Goal: Information Seeking & Learning: Learn about a topic

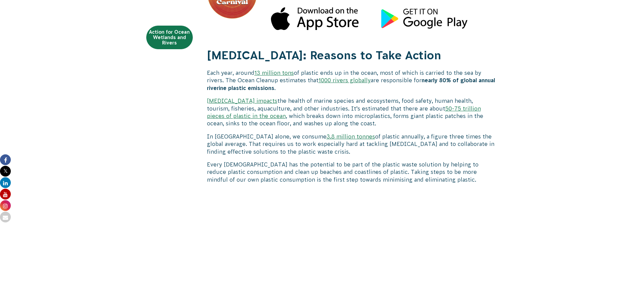
scroll to position [337, 0]
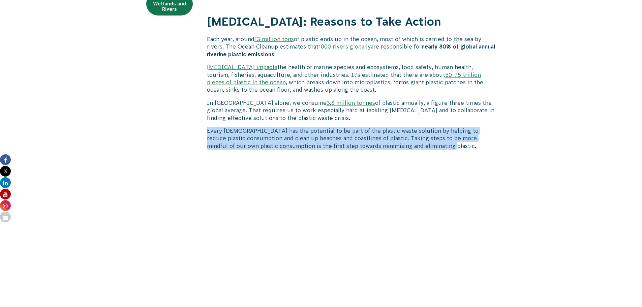
drag, startPoint x: 206, startPoint y: 131, endPoint x: 425, endPoint y: 150, distance: 219.8
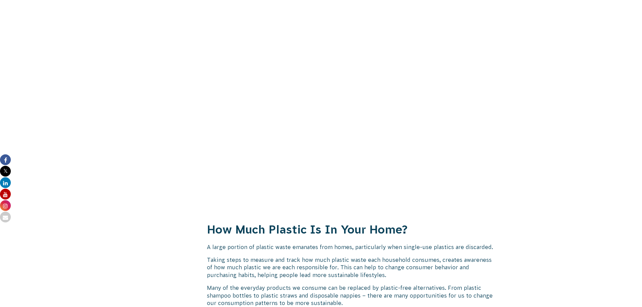
scroll to position [371, 0]
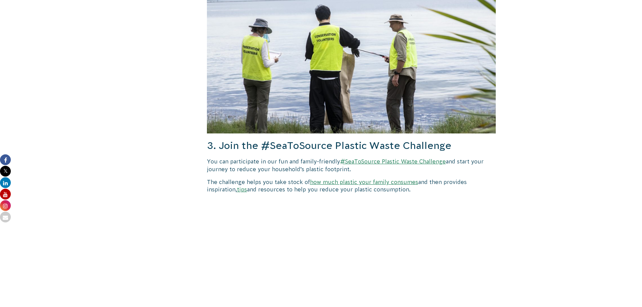
scroll to position [809, 0]
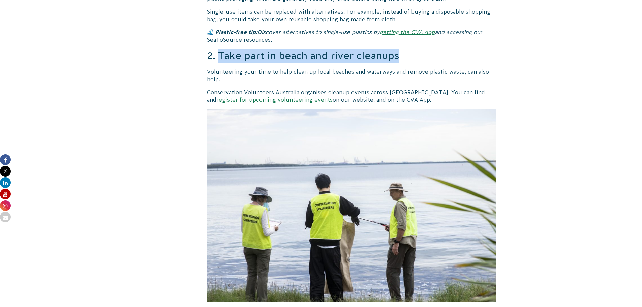
drag, startPoint x: 220, startPoint y: 54, endPoint x: 401, endPoint y: 55, distance: 180.7
click at [401, 55] on h3 "2. Take part in beach and river cleanups" at bounding box center [351, 56] width 289 height 14
copy h3 "Take part in beach and river cleanups"
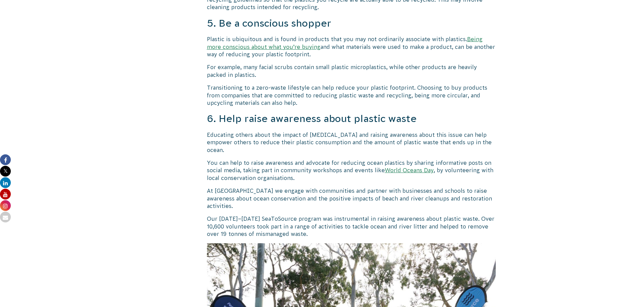
scroll to position [1652, 0]
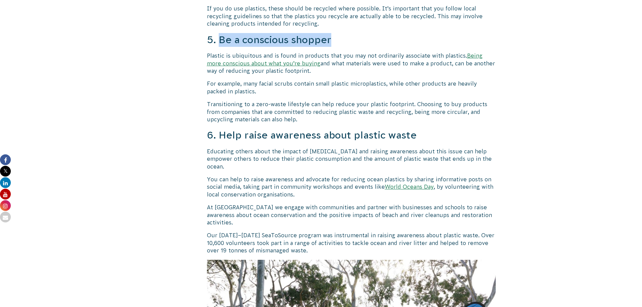
drag, startPoint x: 221, startPoint y: 39, endPoint x: 342, endPoint y: 40, distance: 121.0
click at [342, 40] on h3 "5. Be a conscious shopper" at bounding box center [351, 40] width 289 height 14
copy h3 "Be a conscious shopper"
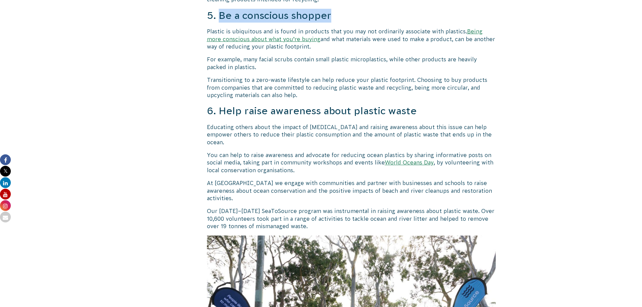
scroll to position [1618, 0]
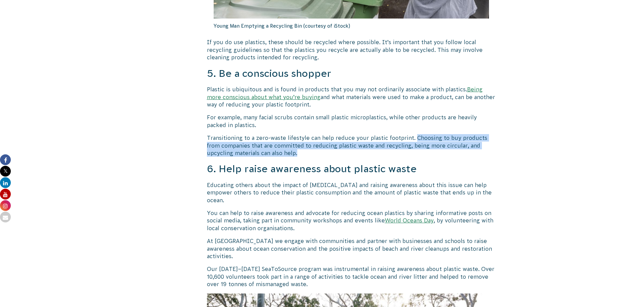
drag, startPoint x: 412, startPoint y: 139, endPoint x: 280, endPoint y: 149, distance: 131.8
click at [279, 150] on p "Transitioning to a zero-waste lifestyle can help reduce your plastic footprint.…" at bounding box center [351, 145] width 289 height 23
copy p "Choosing to buy products from companies that are committed to reducing plastic …"
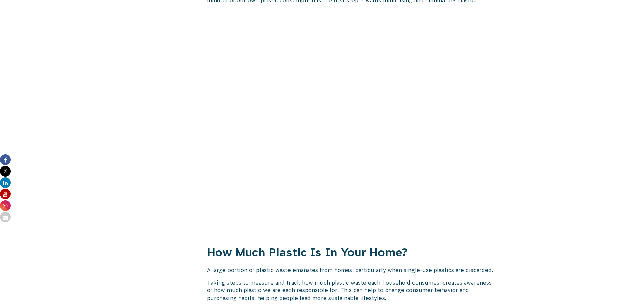
scroll to position [539, 0]
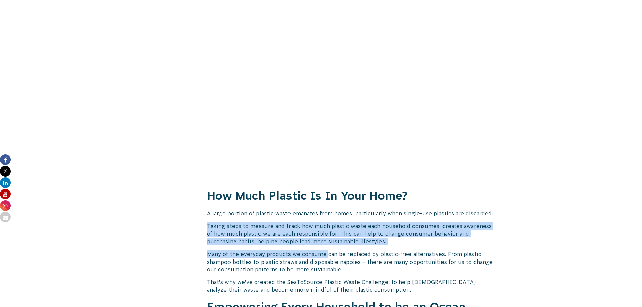
drag, startPoint x: 206, startPoint y: 227, endPoint x: 317, endPoint y: 240, distance: 112.0
click at [324, 243] on div "Action for Ocean Wetlands and Rivers SeaToSource Plastic Waste Challenge SeaToS…" at bounding box center [321, 243] width 364 height 1069
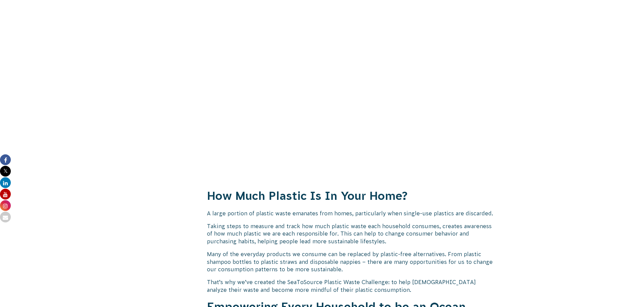
click at [50, 111] on body "About Us Our Priorities Reconciliation Impact Our Board Our People Careers CVA …" at bounding box center [321, 302] width 642 height 1683
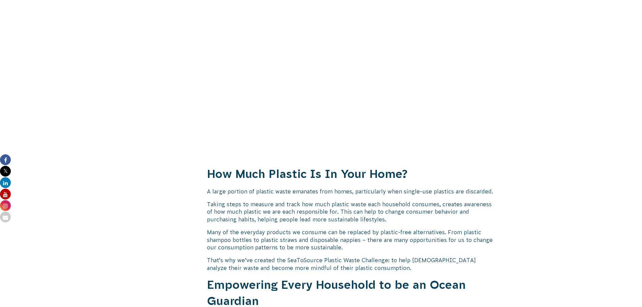
scroll to position [573, 0]
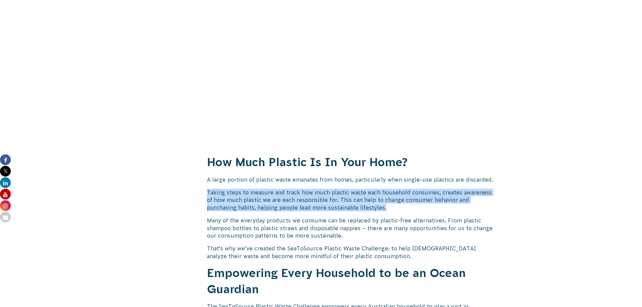
drag, startPoint x: 207, startPoint y: 193, endPoint x: 364, endPoint y: 206, distance: 157.9
click at [364, 206] on p "Taking steps to measure and track how much plastic waste each household consume…" at bounding box center [351, 200] width 289 height 23
copy p "Taking steps to measure and track how much plastic waste each household consume…"
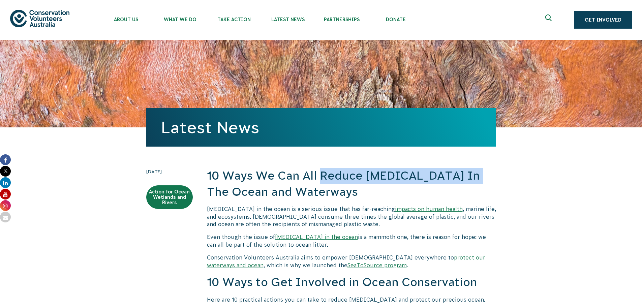
drag, startPoint x: 322, startPoint y: 175, endPoint x: 459, endPoint y: 178, distance: 136.9
click at [459, 178] on h2 "10 Ways We Can All Reduce [MEDICAL_DATA] In The Ocean and Waterways" at bounding box center [351, 184] width 289 height 32
click at [450, 177] on h2 "10 Ways We Can All Reduce Plastic Pollution In The Ocean and Waterways" at bounding box center [351, 184] width 289 height 32
drag, startPoint x: 456, startPoint y: 176, endPoint x: 327, endPoint y: 175, distance: 129.1
click at [323, 176] on h2 "10 Ways We Can All Reduce Plastic Pollution In The Ocean and Waterways" at bounding box center [351, 184] width 289 height 32
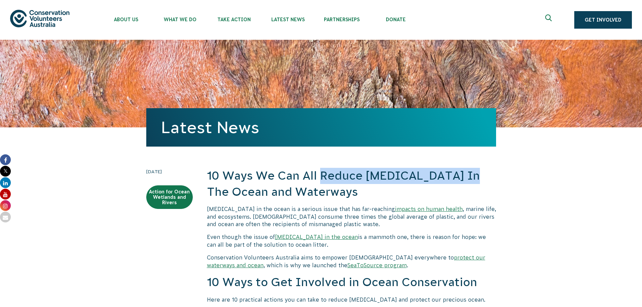
copy h2 "Reduce Plastic Pollution"
